Goal: Information Seeking & Learning: Learn about a topic

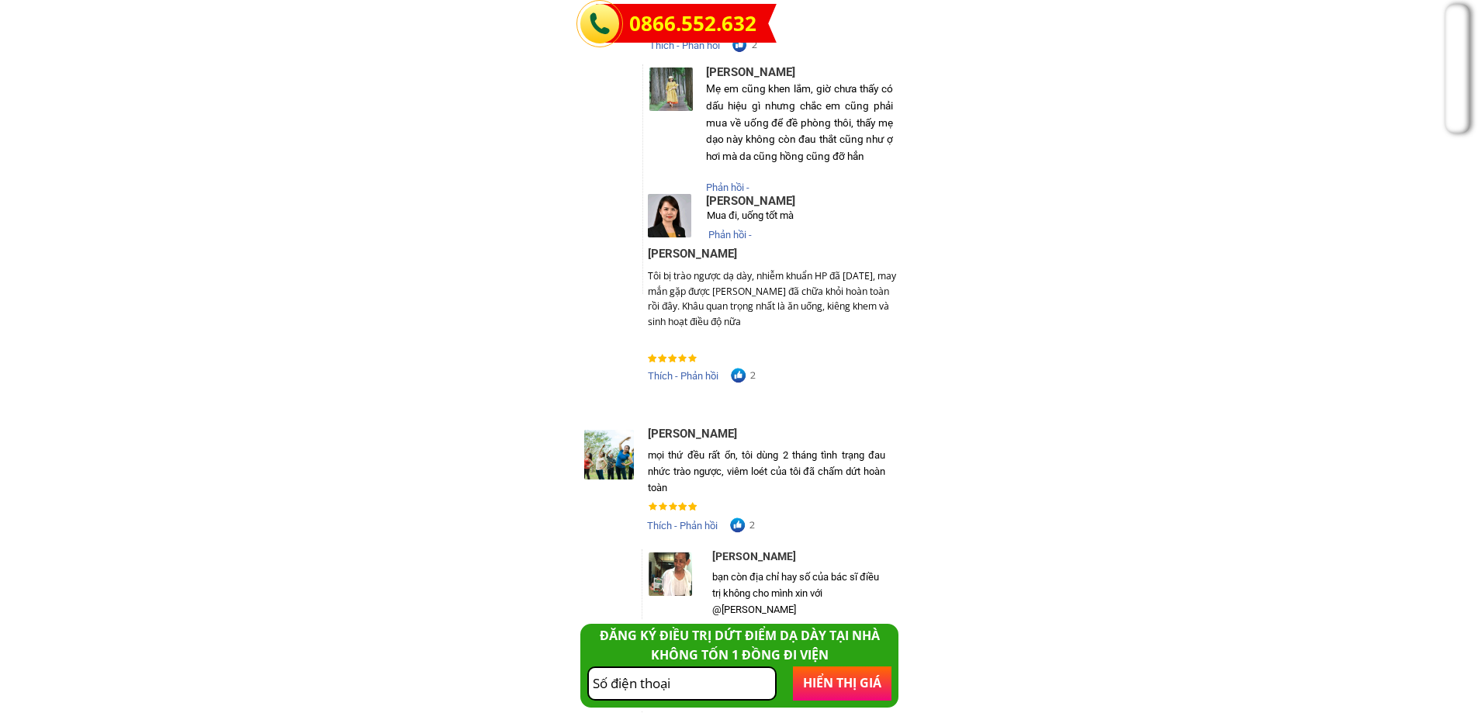
scroll to position [8897, 0]
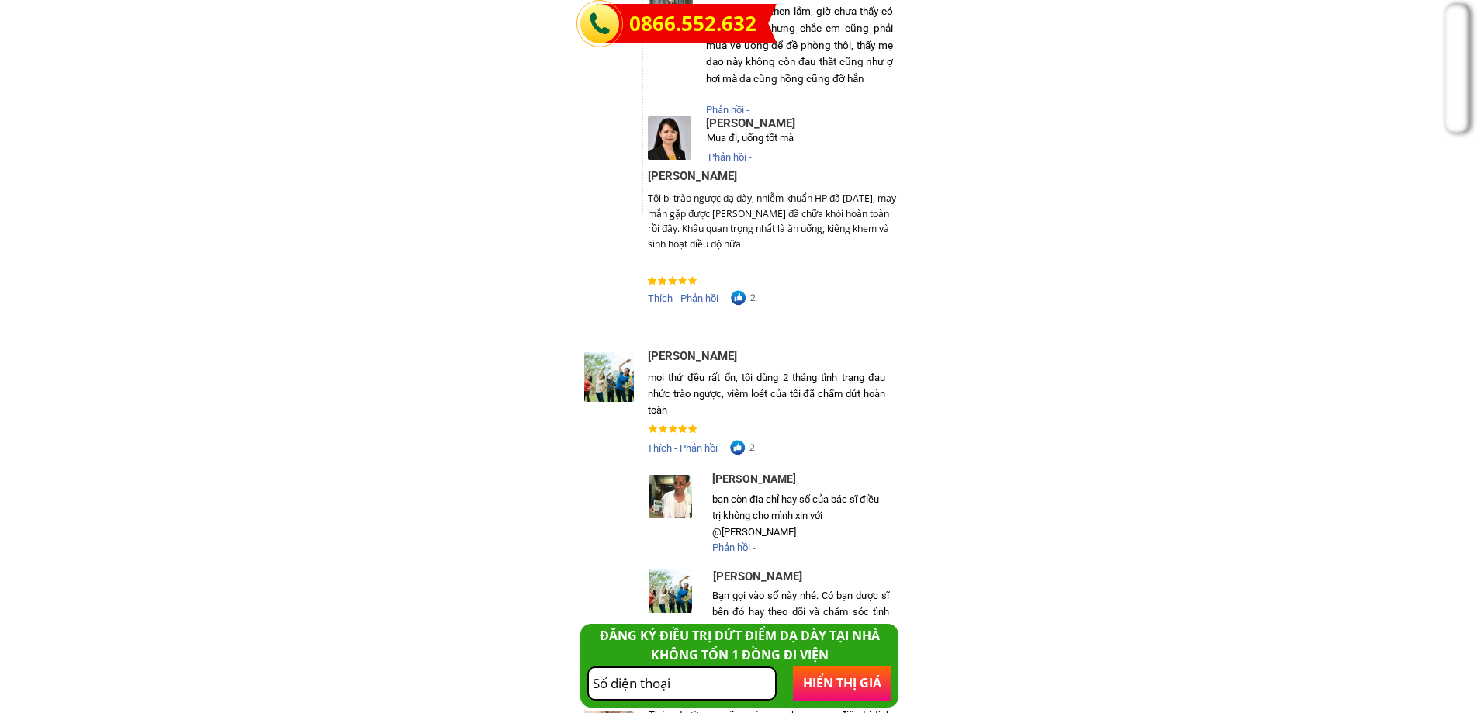
click at [703, 383] on div "mọi thứ đều rất ổn, tôi dùng 2 tháng tình trạng đau nhức trào ngược, viêm loét …" at bounding box center [766, 394] width 237 height 48
copy div "mọi thứ đều rất ổn, tôi dùng 2 tháng tình trạng đau nhức trào ngược, viêm loét …"
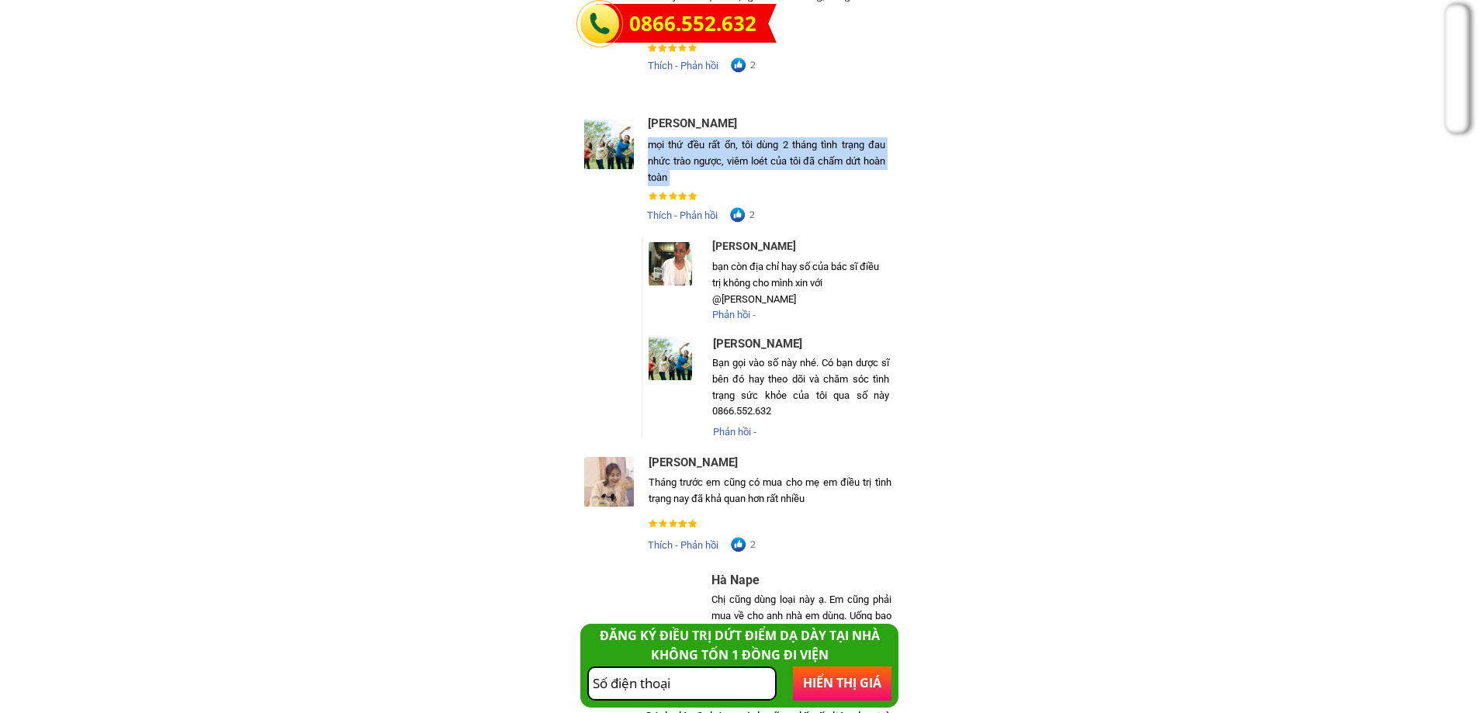
scroll to position [9207, 0]
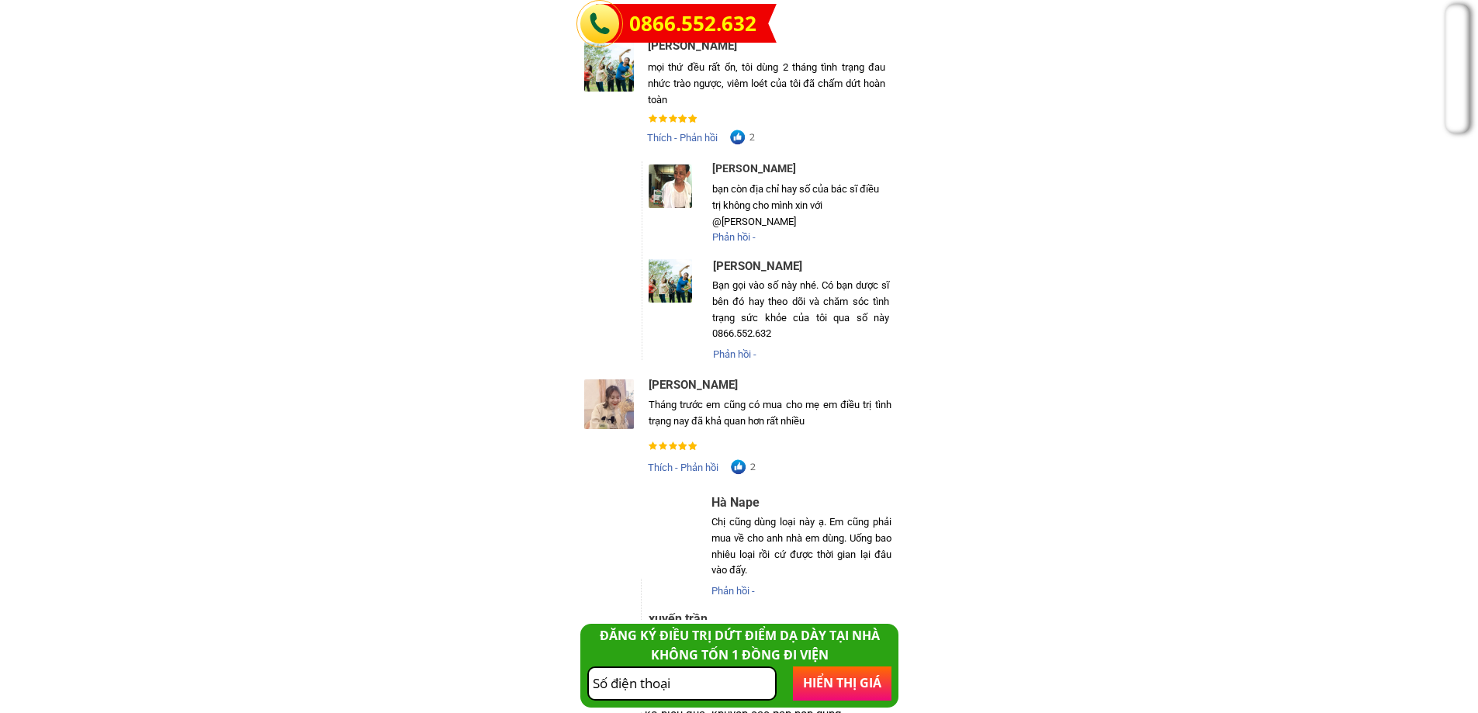
click at [756, 417] on div "Tháng trước em cũng có mua cho mẹ em điều trị tình trạng nay đã khả quan hơn rấ…" at bounding box center [770, 413] width 243 height 33
copy div "Tháng trước em cũng có mua cho mẹ em điều trị tình trạng nay đã khả quan hơn rấ…"
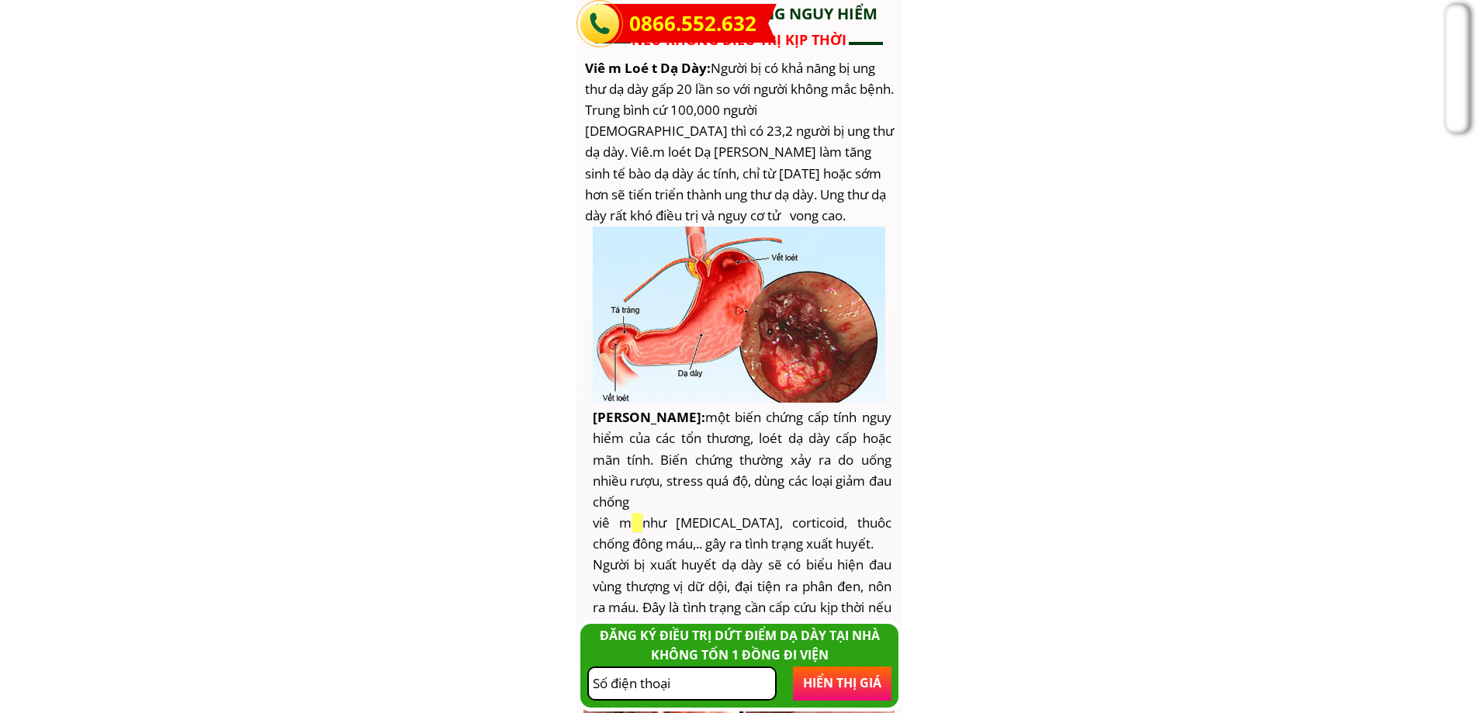
scroll to position [3491, 0]
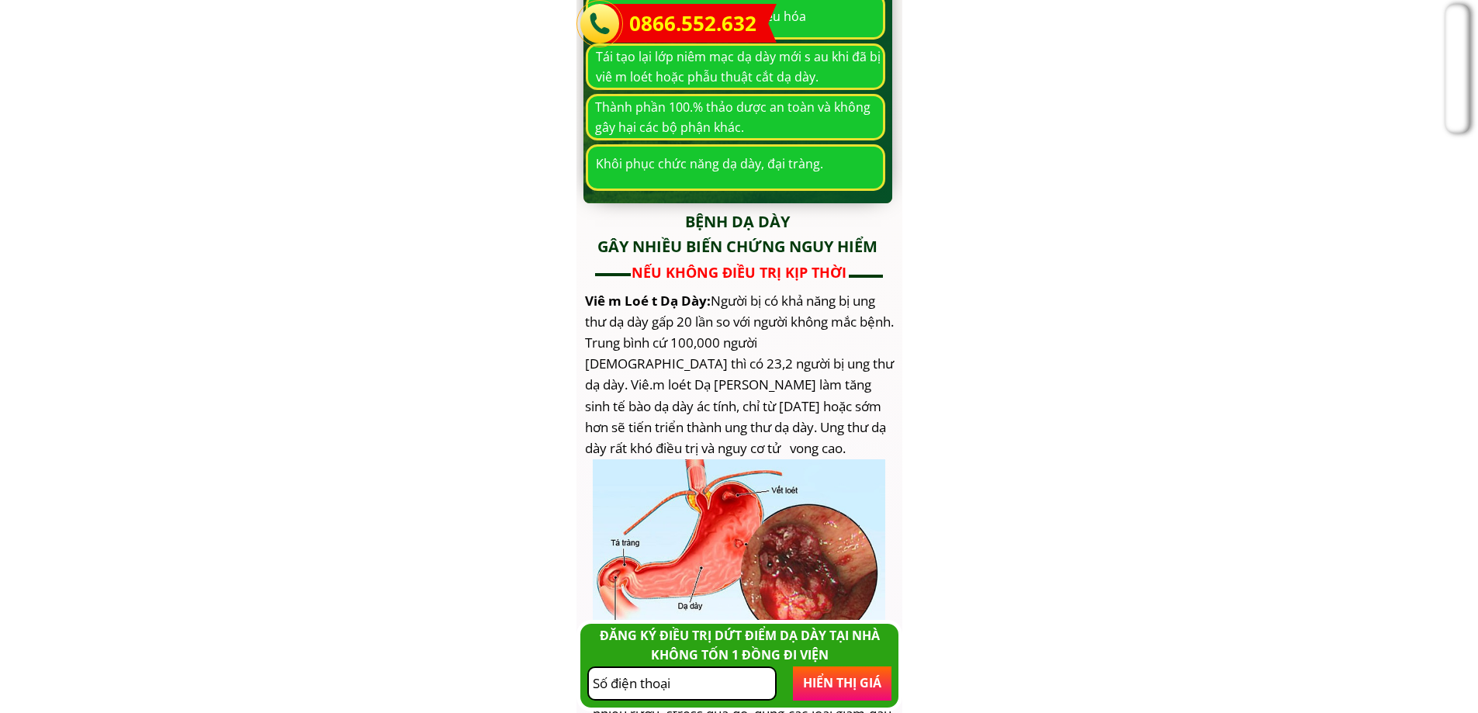
click at [729, 216] on h3 "BỆNH dạ dày GÂY NHIỀU BIẾN CHỨNG NGUY HIỂM" at bounding box center [738, 234] width 310 height 50
drag, startPoint x: 878, startPoint y: 245, endPoint x: 682, endPoint y: 219, distance: 197.3
click at [682, 219] on h3 "BỆNH dạ dày GÂY NHIỀU BIẾN CHỨNG NGUY HIỂM" at bounding box center [738, 234] width 310 height 50
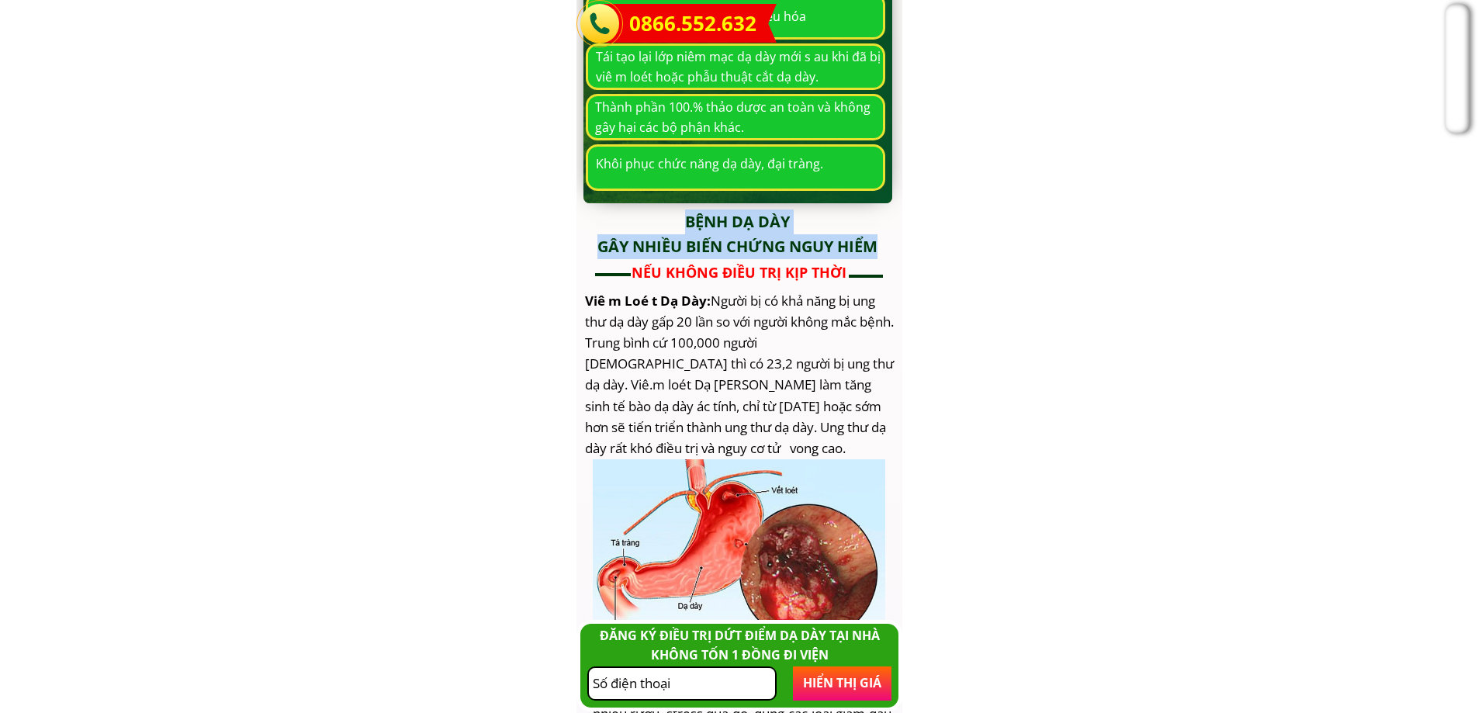
copy h3 "BỆNH dạ dày GÂY NHIỀU BIẾN CHỨNG NGUY HIỂM"
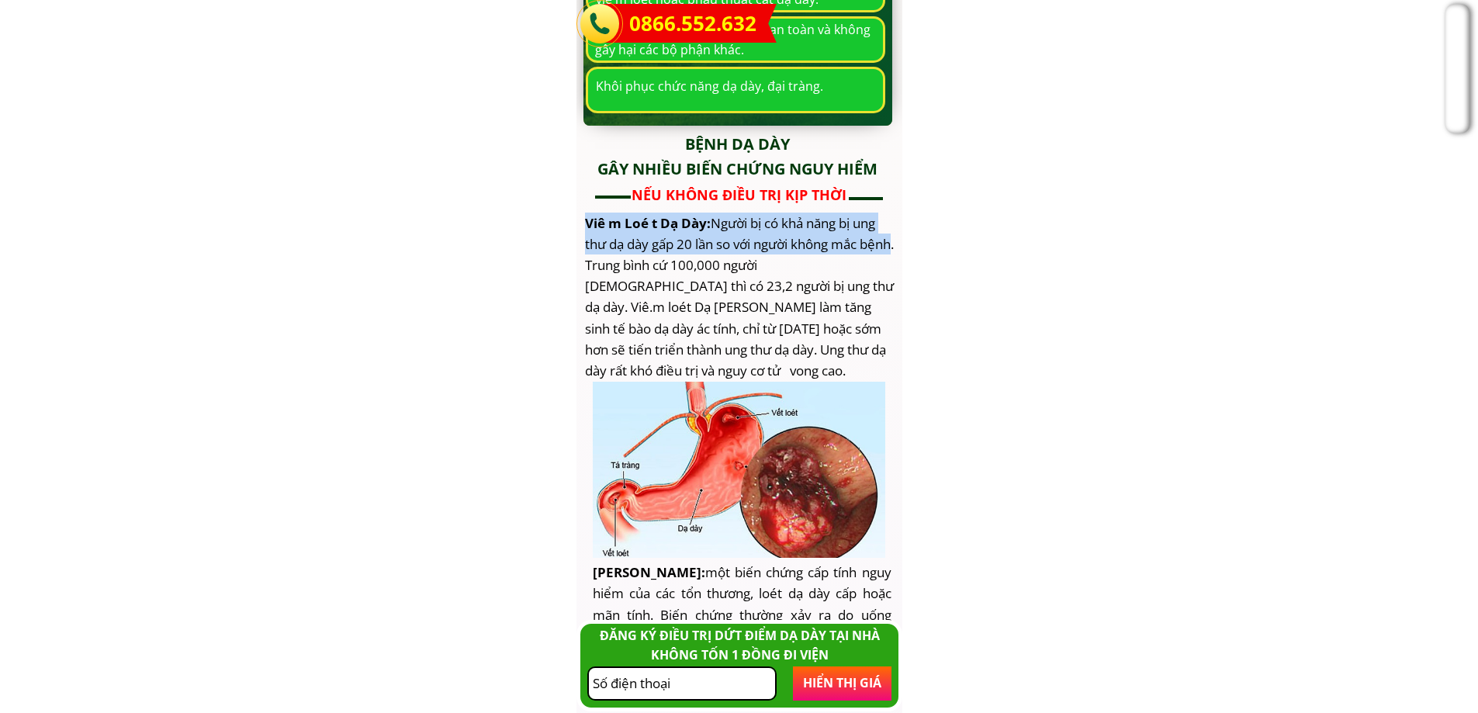
drag, startPoint x: 614, startPoint y: 265, endPoint x: 584, endPoint y: 223, distance: 50.6
click at [585, 223] on h3 "Viê m Loé t Dạ Dày : Người bị có khả năng bị ung thư dạ dày gấp 20 lần so với n…" at bounding box center [739, 297] width 309 height 169
copy h3 "Viê m Loé t Dạ Dày : Người bị có khả năng bị ung thư dạ dày gấp 20 lần so với n…"
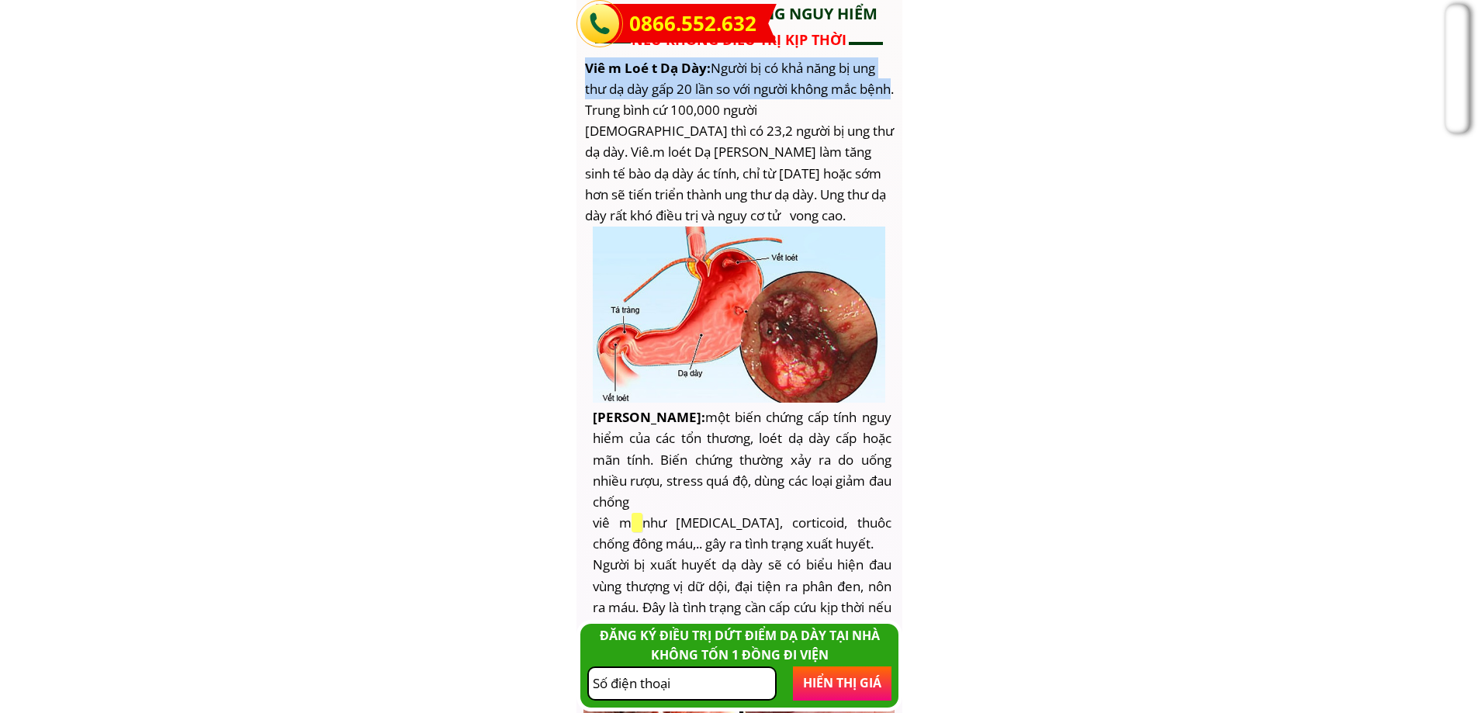
scroll to position [3802, 0]
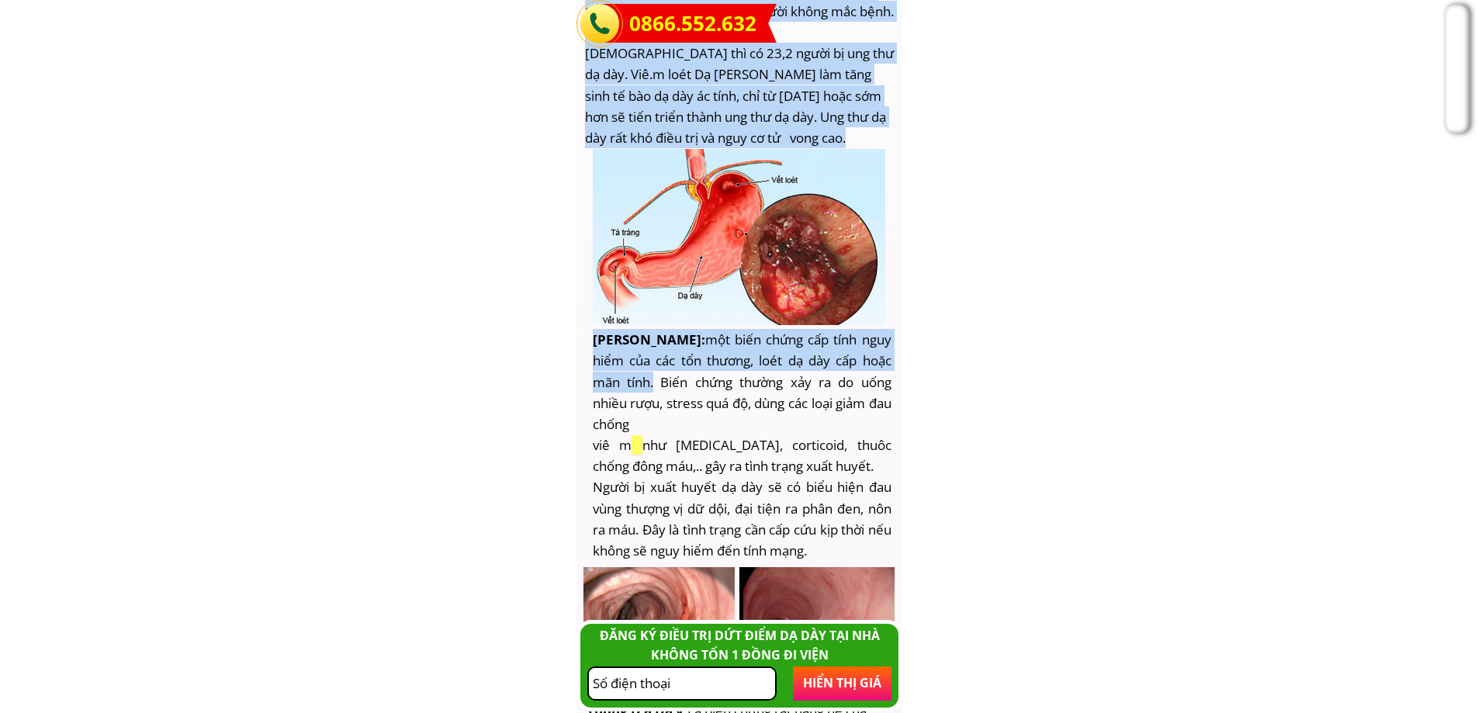
drag, startPoint x: 590, startPoint y: 340, endPoint x: 691, endPoint y: 377, distance: 108.2
copy div "Lore ips dol sita cons adi elit se D E T IN UTLA ET DOLO MAGNA ALIQ ENI ADM 5. …"
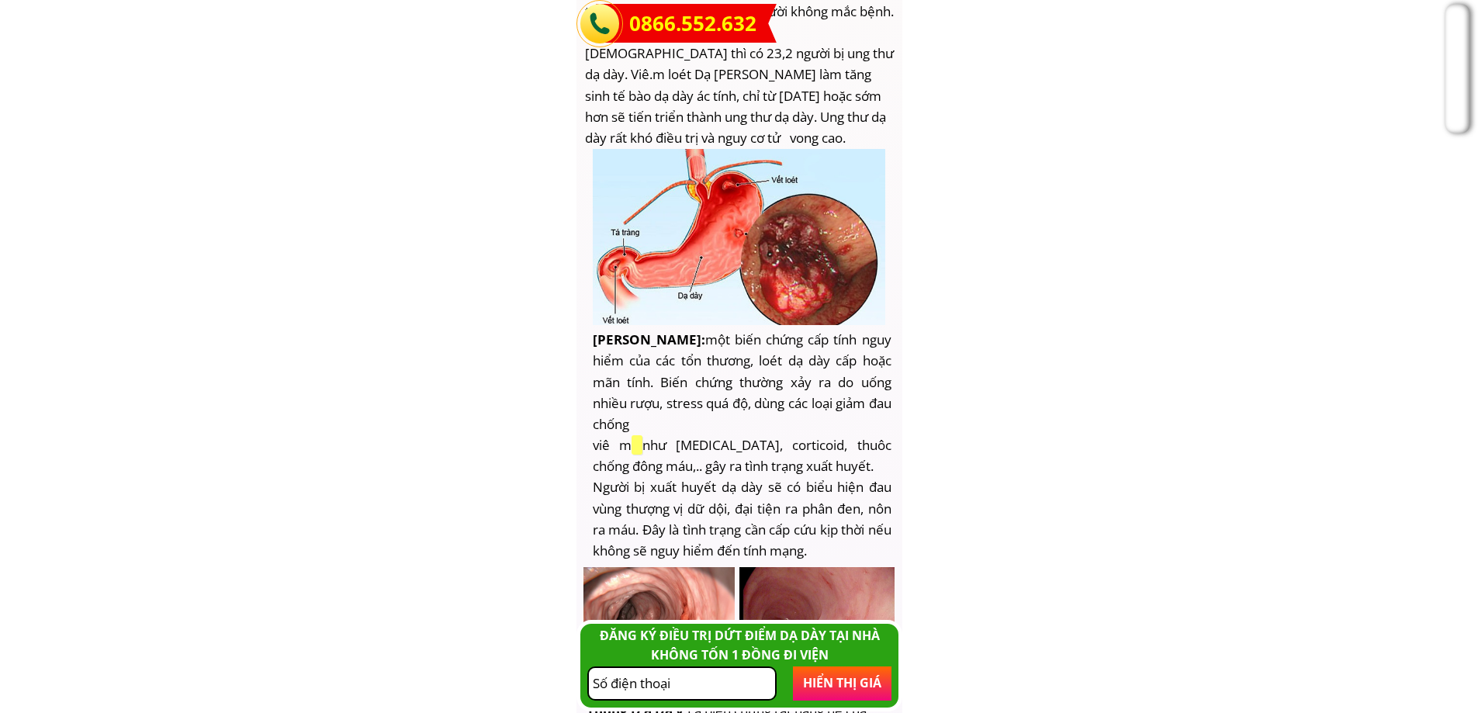
click at [828, 383] on span "một biến chứng cấp tính nguy hiểm của các tổn thương, loét dạ dày cấp hoặc mãn …" at bounding box center [742, 445] width 299 height 229
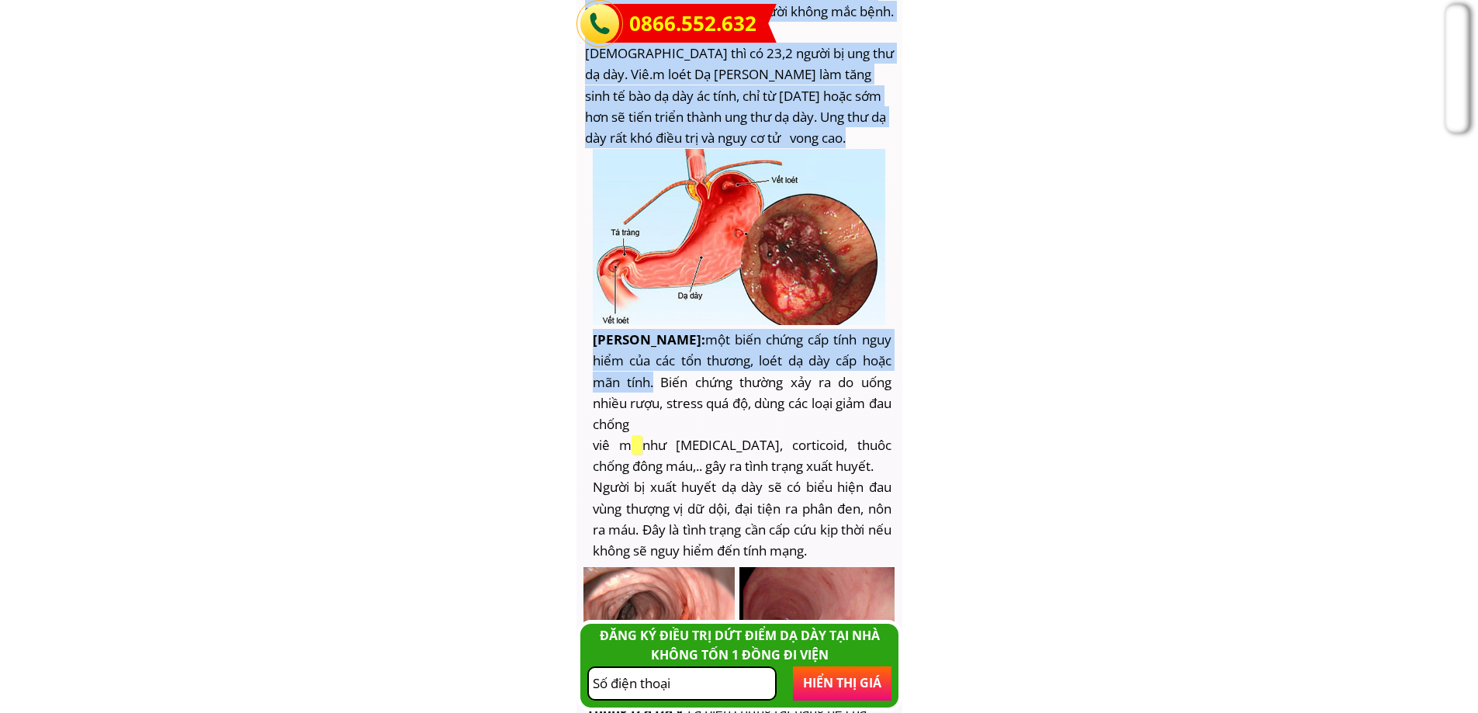
drag, startPoint x: 690, startPoint y: 383, endPoint x: 587, endPoint y: 338, distance: 112.3
copy div "Lore ips dol sita cons adi elit se D E T IN UTLA ET DOLO MAGNA ALIQ ENI ADM 5. …"
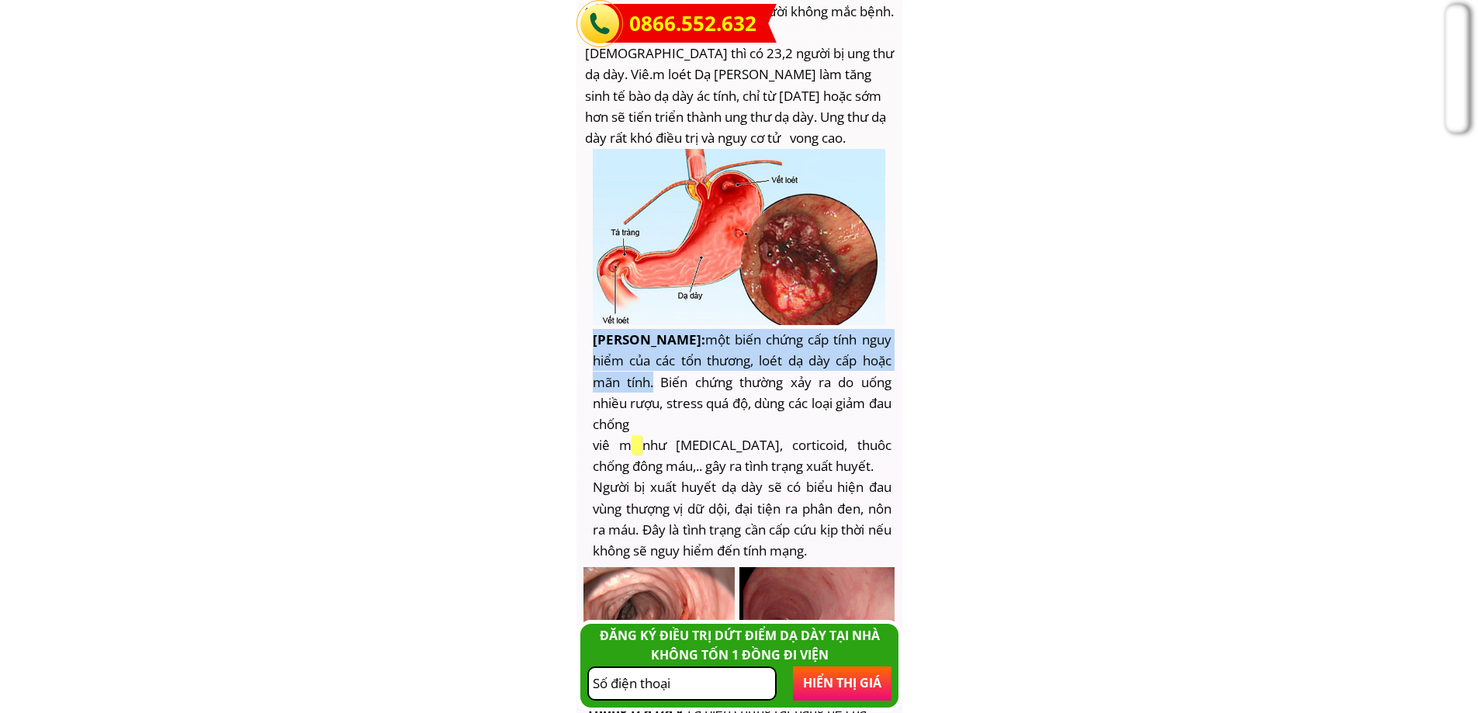
copy h3 "Xuất Huyết Dạ Dày : một biến chứng cấp tính nguy hiểm của các tổn thương, loét …"
drag, startPoint x: 593, startPoint y: 340, endPoint x: 691, endPoint y: 379, distance: 105.2
click at [691, 379] on h3 "Xuất Huyết Dạ Dày : một biến chứng cấp tính nguy hiểm của các tổn thương, loét …" at bounding box center [742, 445] width 299 height 232
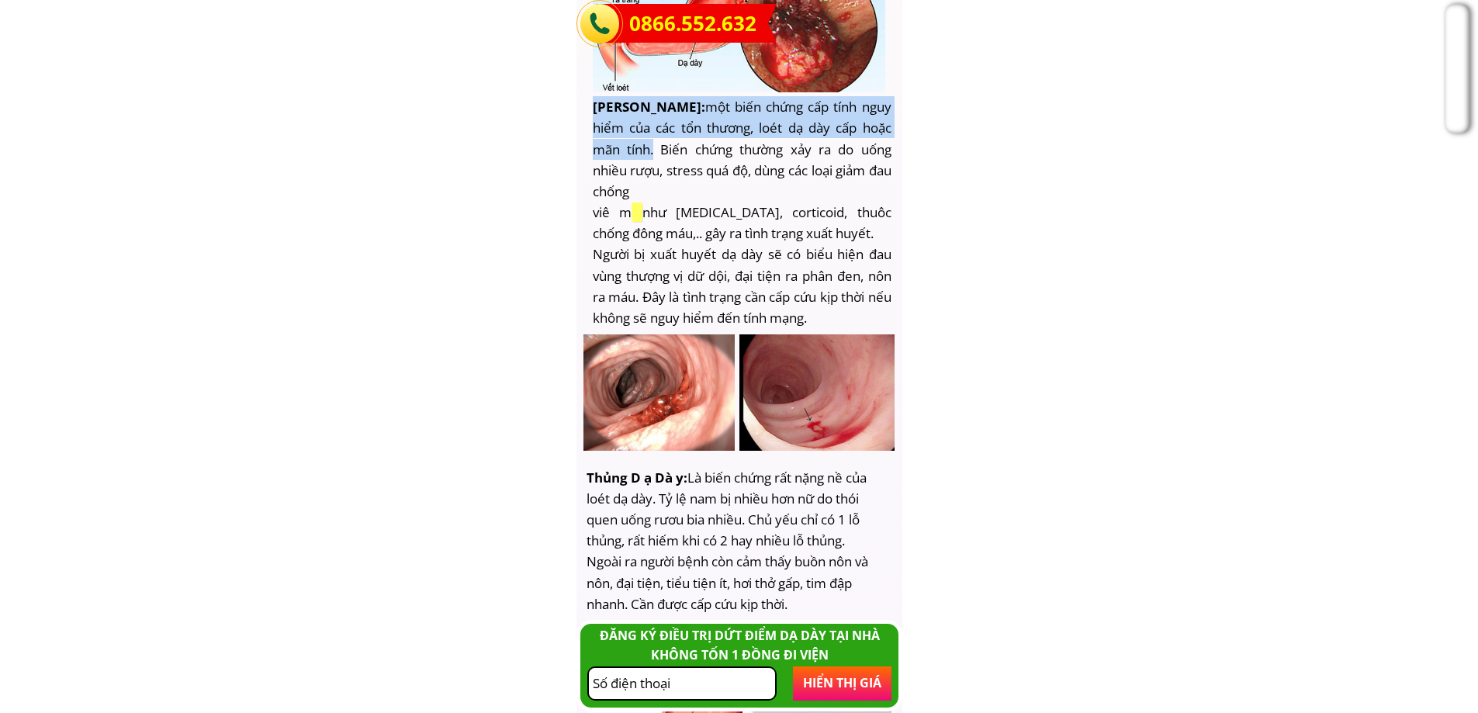
scroll to position [4112, 0]
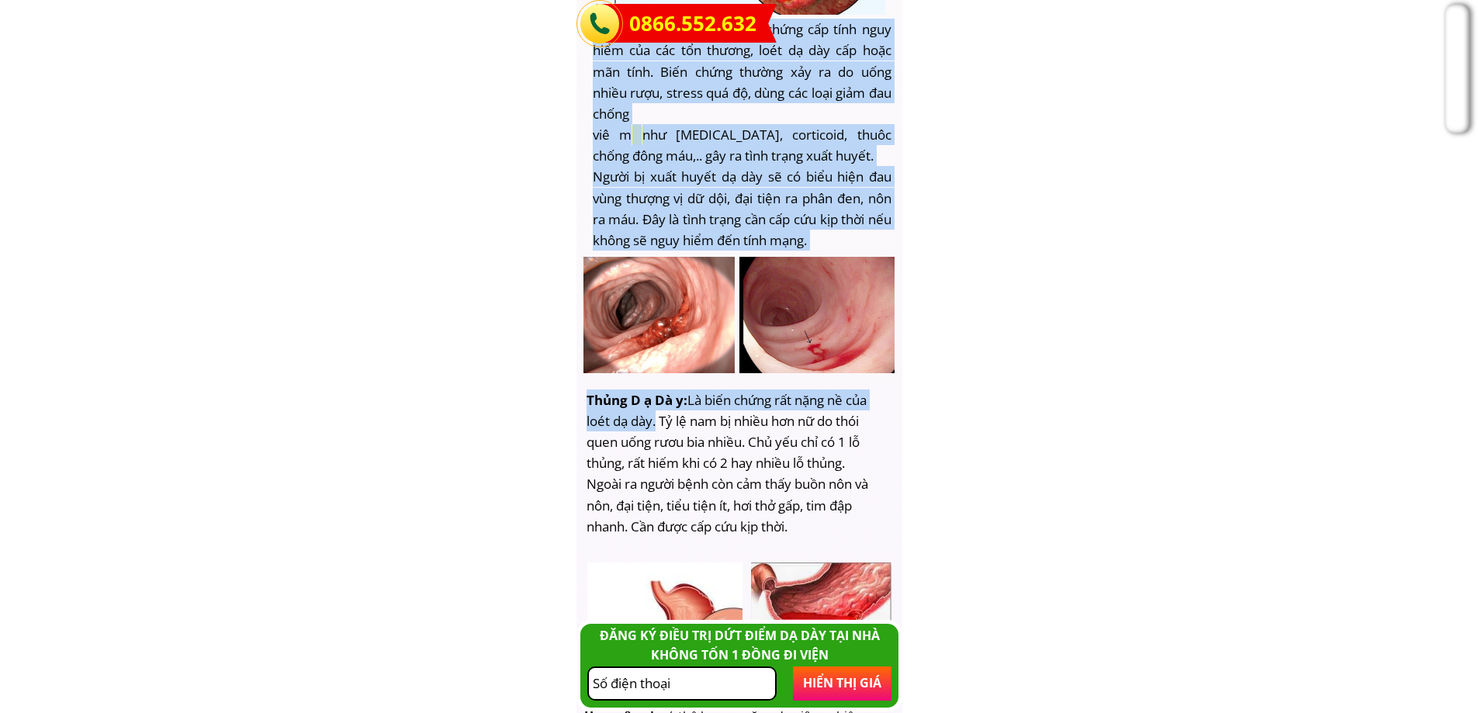
drag, startPoint x: 583, startPoint y: 396, endPoint x: 656, endPoint y: 416, distance: 75.5
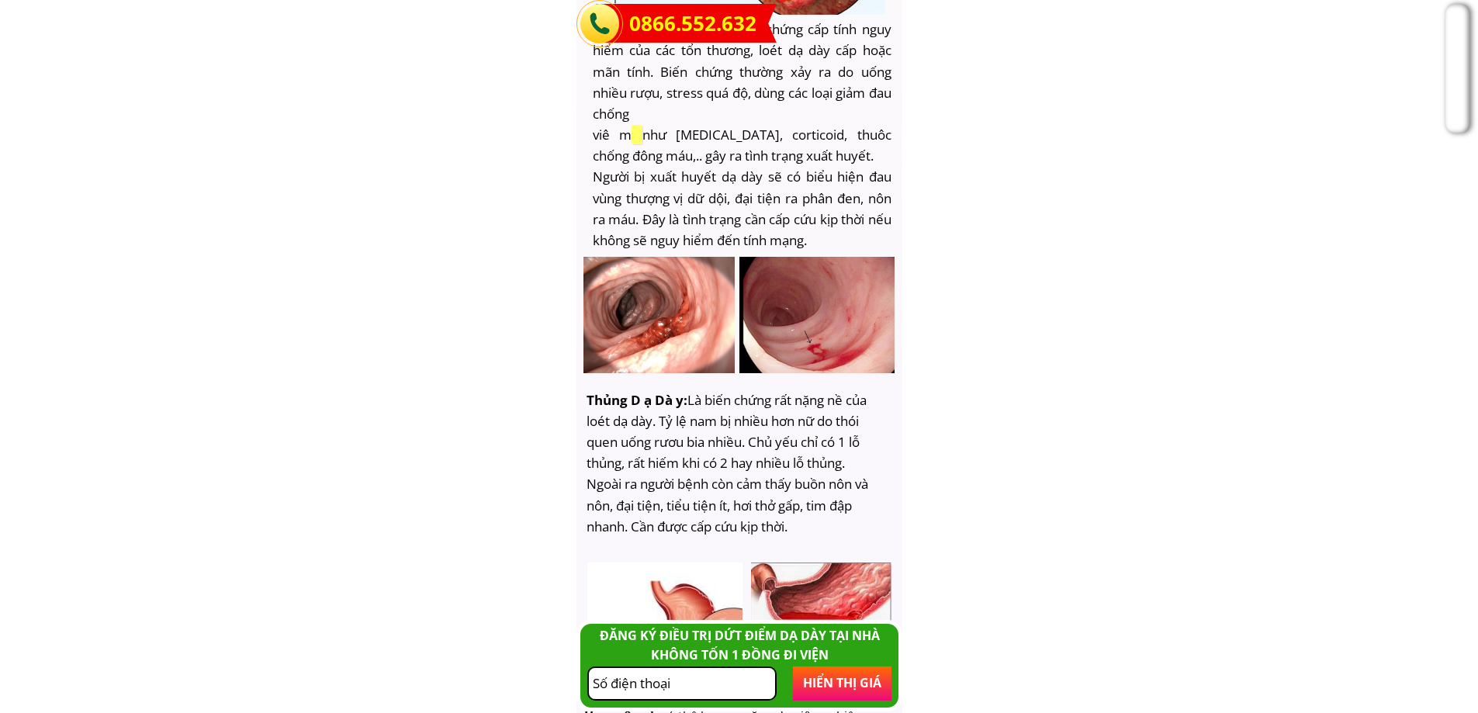
click at [733, 416] on span "Là biến chứng rất nặng nề của loét dạ dày. Tỷ lệ nam bị nhiều hơn nữ do thói qu…" at bounding box center [728, 463] width 282 height 144
copy h3 "Thủng D ạ Dà y : Là biến chứng rất nặng nề của loét dạ dày"
drag, startPoint x: 655, startPoint y: 421, endPoint x: 587, endPoint y: 402, distance: 70.0
click at [587, 402] on h3 "Thủng D ạ Dà y : Là biến chứng rất nặng nề của loét dạ dày. Tỷ lệ nam bị nhiều …" at bounding box center [736, 462] width 299 height 147
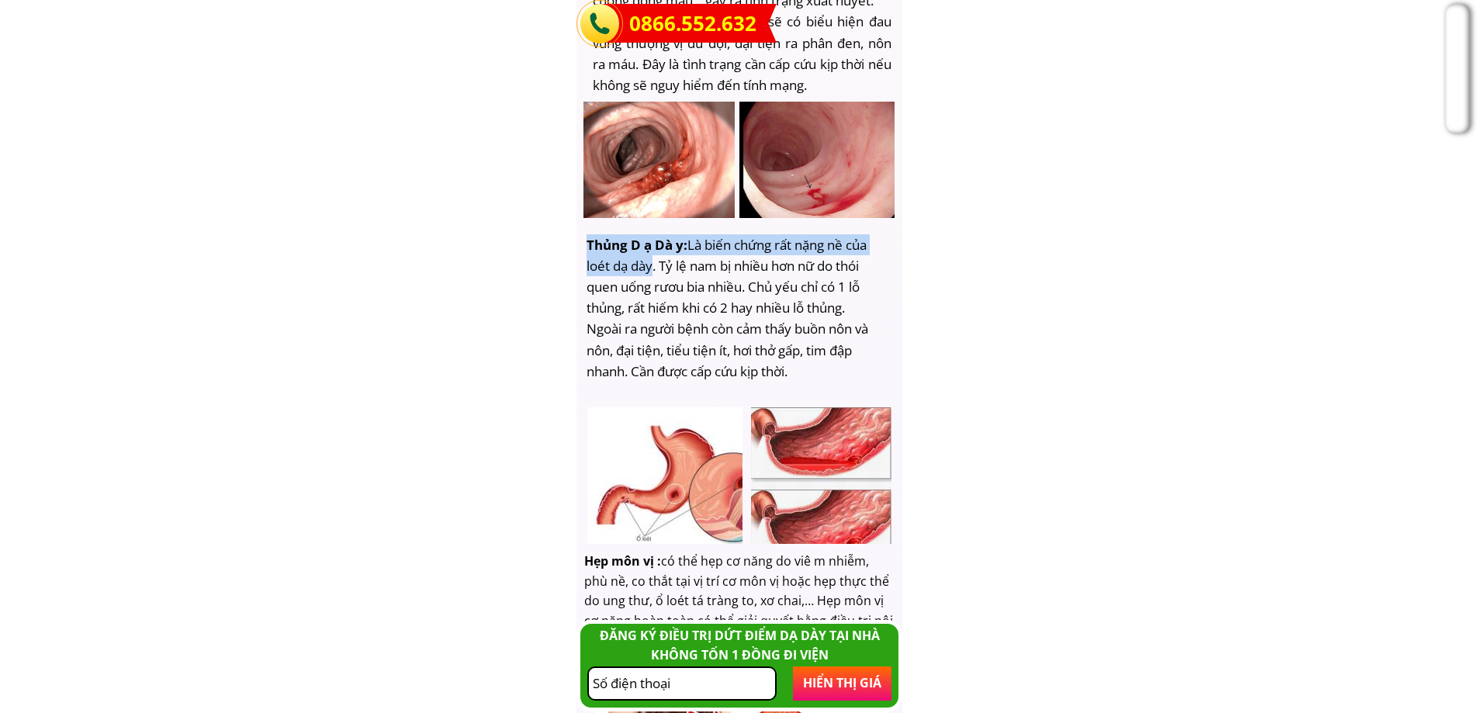
scroll to position [4500, 0]
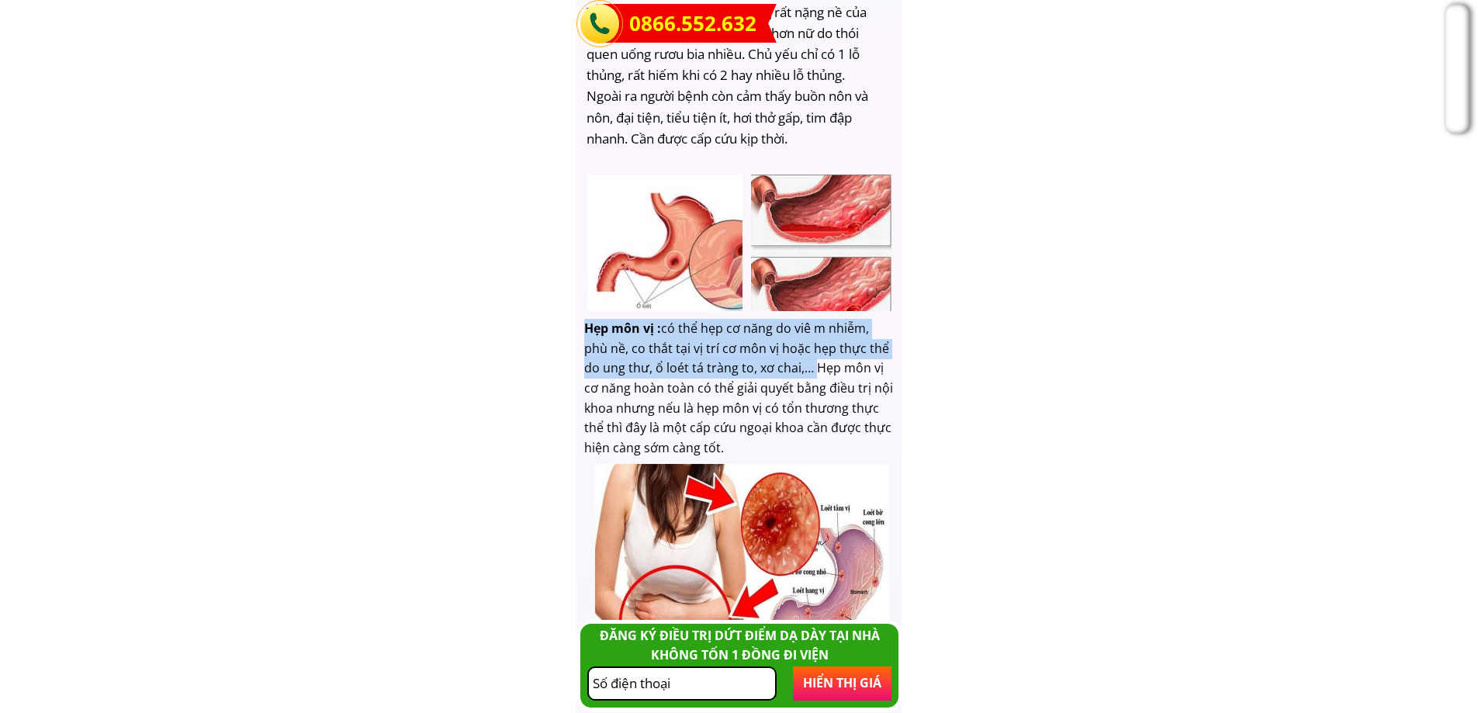
drag, startPoint x: 584, startPoint y: 326, endPoint x: 810, endPoint y: 364, distance: 229.0
click at [810, 364] on h3 "Hẹp môn vị : có thể hẹp cơ năng do viê m nhiễm, phù nề, co thắt tại vị trí cơ m…" at bounding box center [739, 388] width 310 height 139
copy h3 "Hẹp môn vị : có thể hẹp cơ năng do viê m nhiễm, phù nề, co thắt tại vị trí cơ m…"
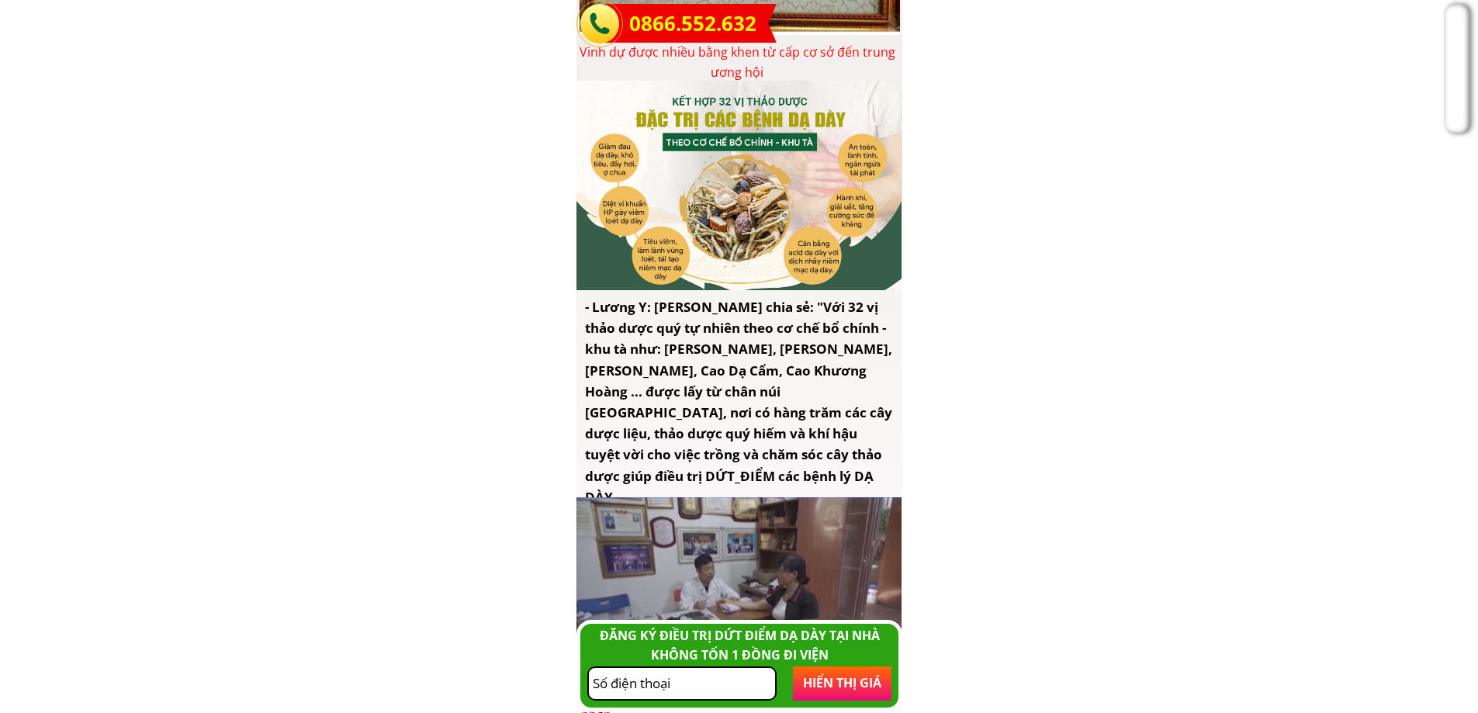
scroll to position [1164, 0]
